Goal: Navigation & Orientation: Find specific page/section

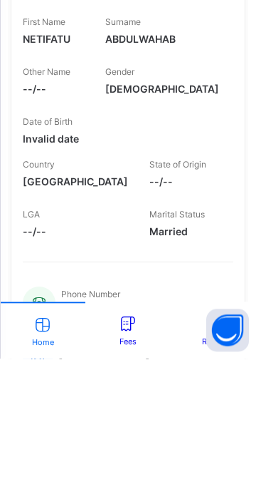
scroll to position [128, 0]
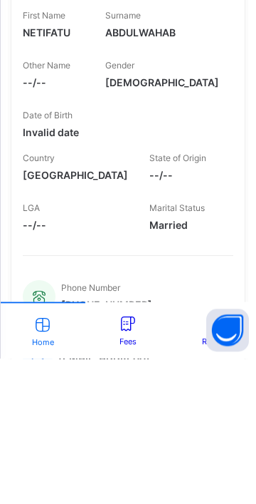
click at [140, 478] on icon at bounding box center [129, 468] width 22 height 19
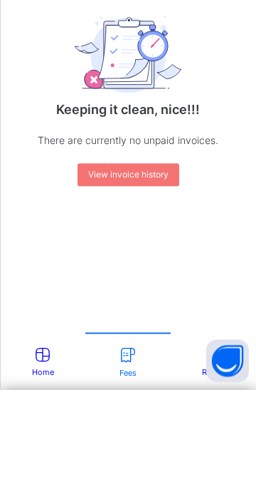
click at [54, 492] on span "Home" at bounding box center [43, 487] width 22 height 10
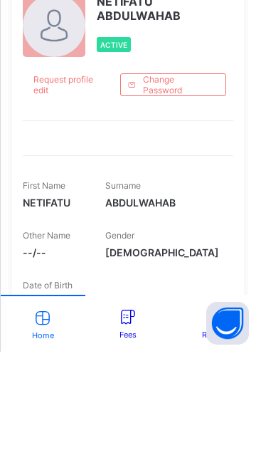
scroll to position [128, 0]
